Goal: Navigation & Orientation: Find specific page/section

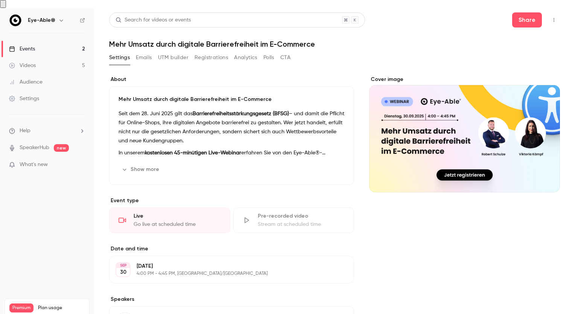
click at [250, 52] on button "Analytics" at bounding box center [245, 58] width 23 height 12
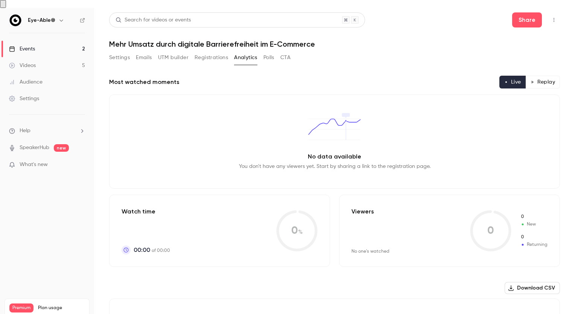
click at [146, 52] on button "Emails" at bounding box center [144, 58] width 16 height 12
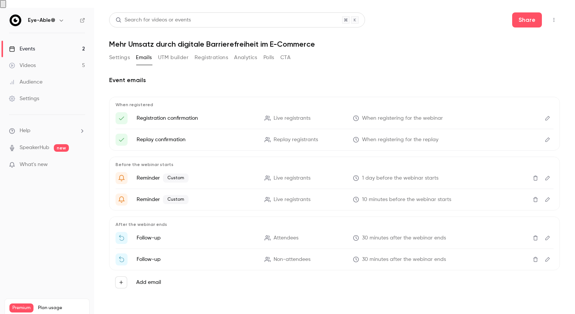
click at [206, 52] on button "Registrations" at bounding box center [211, 58] width 33 height 12
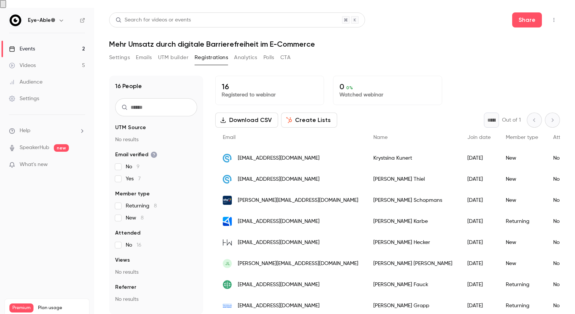
click at [26, 45] on div "Events" at bounding box center [22, 49] width 26 height 8
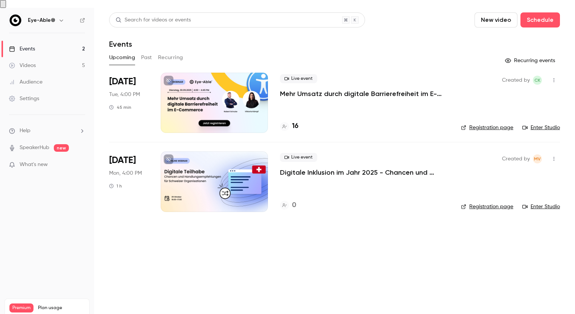
click at [140, 52] on div "Upcoming Past Recurring" at bounding box center [334, 58] width 451 height 12
click at [146, 52] on button "Past" at bounding box center [146, 58] width 11 height 12
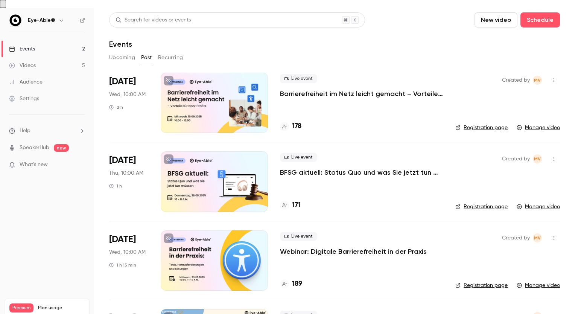
click at [171, 53] on button "Recurring" at bounding box center [170, 58] width 25 height 12
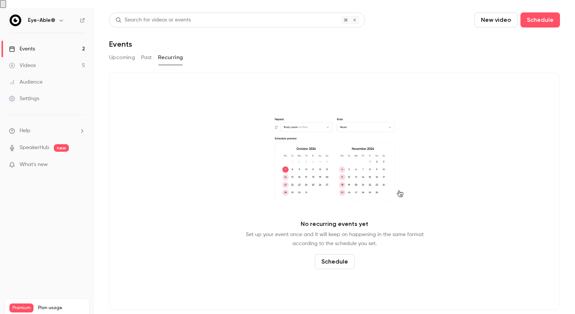
click at [128, 52] on button "Upcoming" at bounding box center [122, 58] width 26 height 12
